Goal: Navigation & Orientation: Find specific page/section

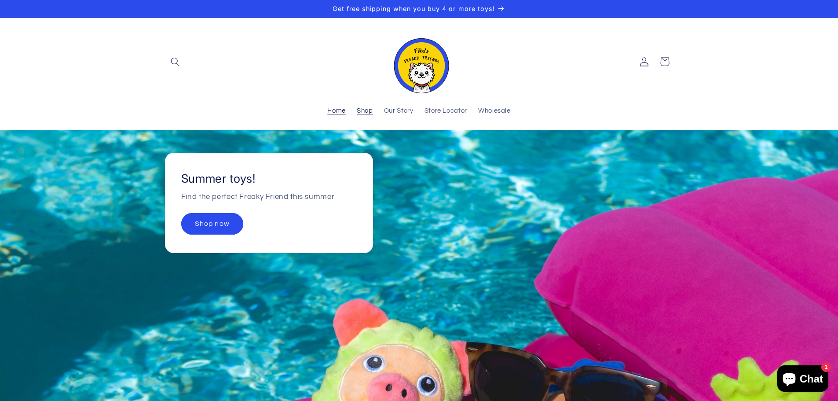
click at [370, 112] on span "Shop" at bounding box center [365, 111] width 16 height 8
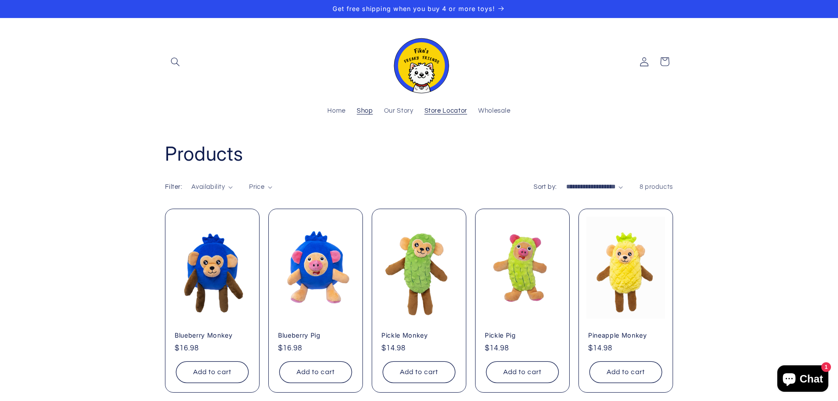
click at [437, 110] on span "Store Locator" at bounding box center [446, 111] width 43 height 8
